Goal: Find specific page/section: Find specific page/section

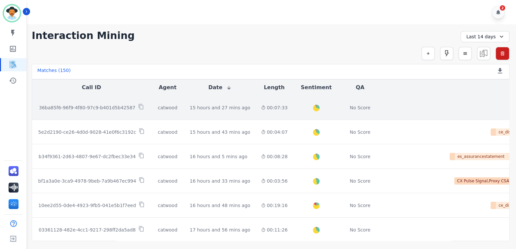
click at [73, 109] on p "36ba85f6-96f9-4f80-97c9-b401d5b42587" at bounding box center [87, 107] width 97 height 7
